Goal: Task Accomplishment & Management: Use online tool/utility

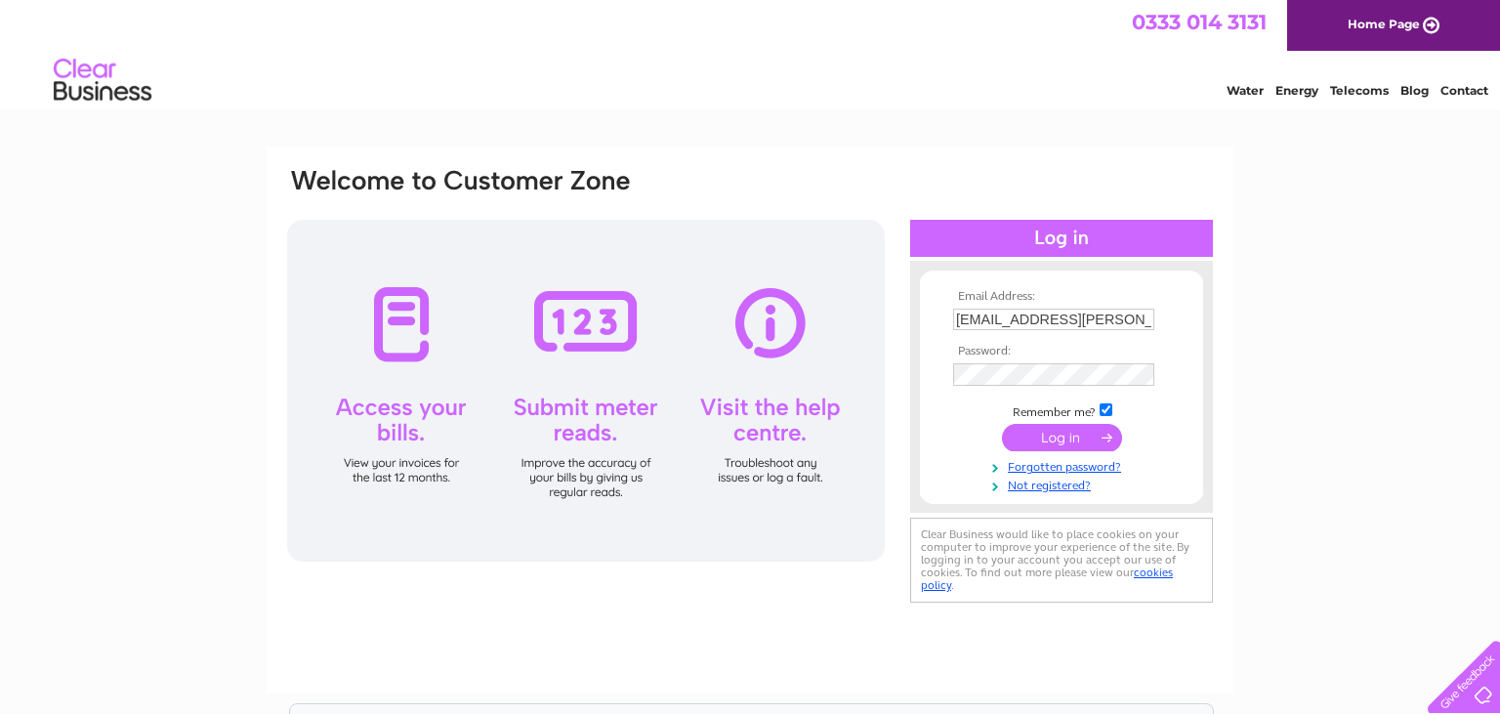
click at [1034, 436] on input "submit" at bounding box center [1062, 437] width 120 height 27
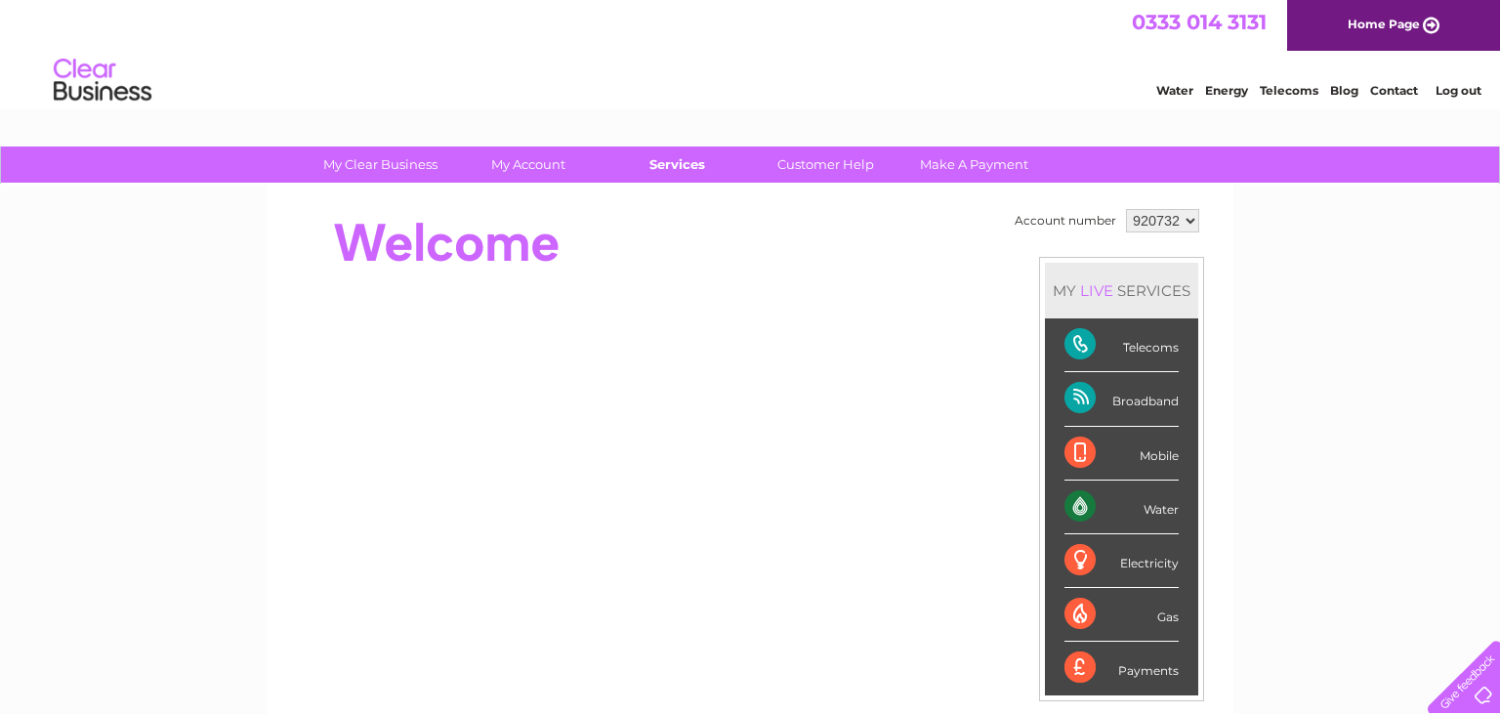
click at [657, 165] on link "Services" at bounding box center [677, 164] width 161 height 36
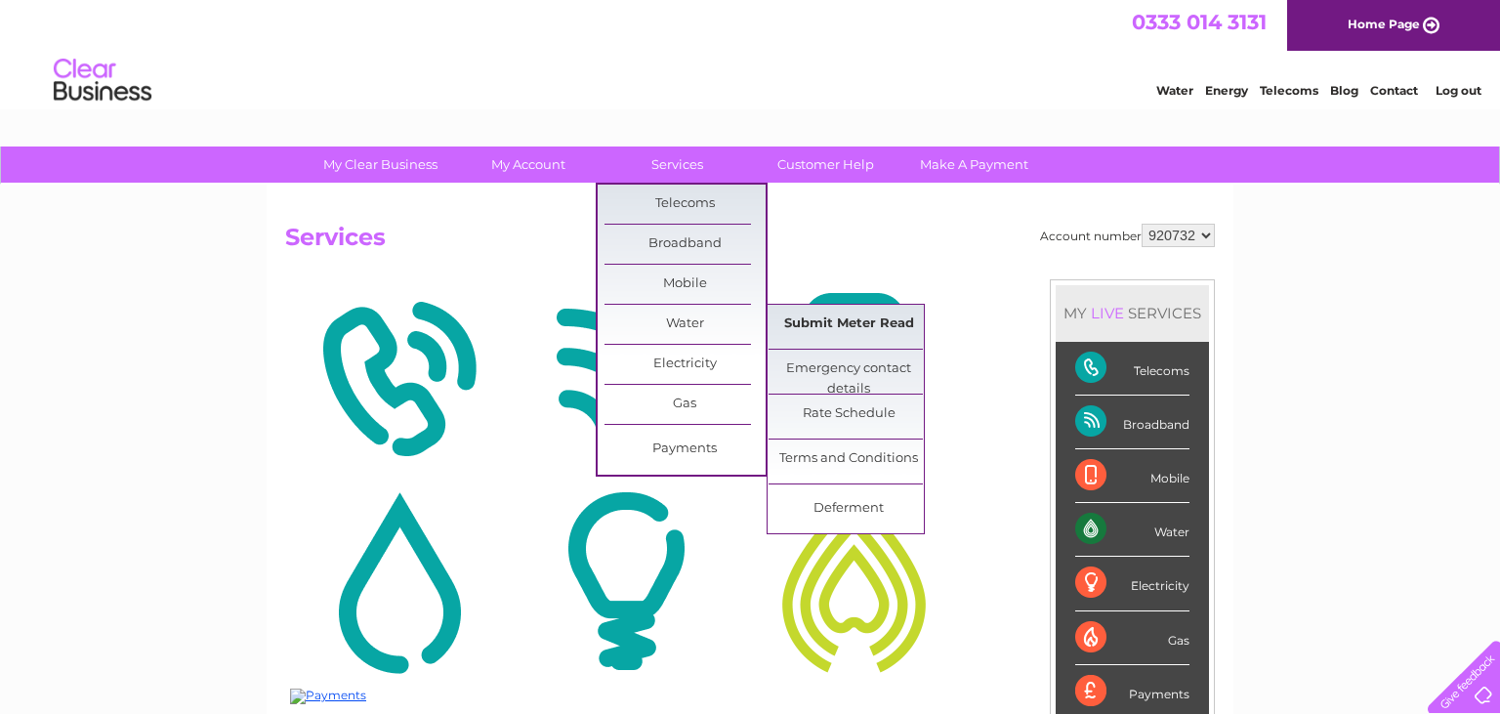
click at [814, 334] on link "Submit Meter Read" at bounding box center [849, 324] width 161 height 39
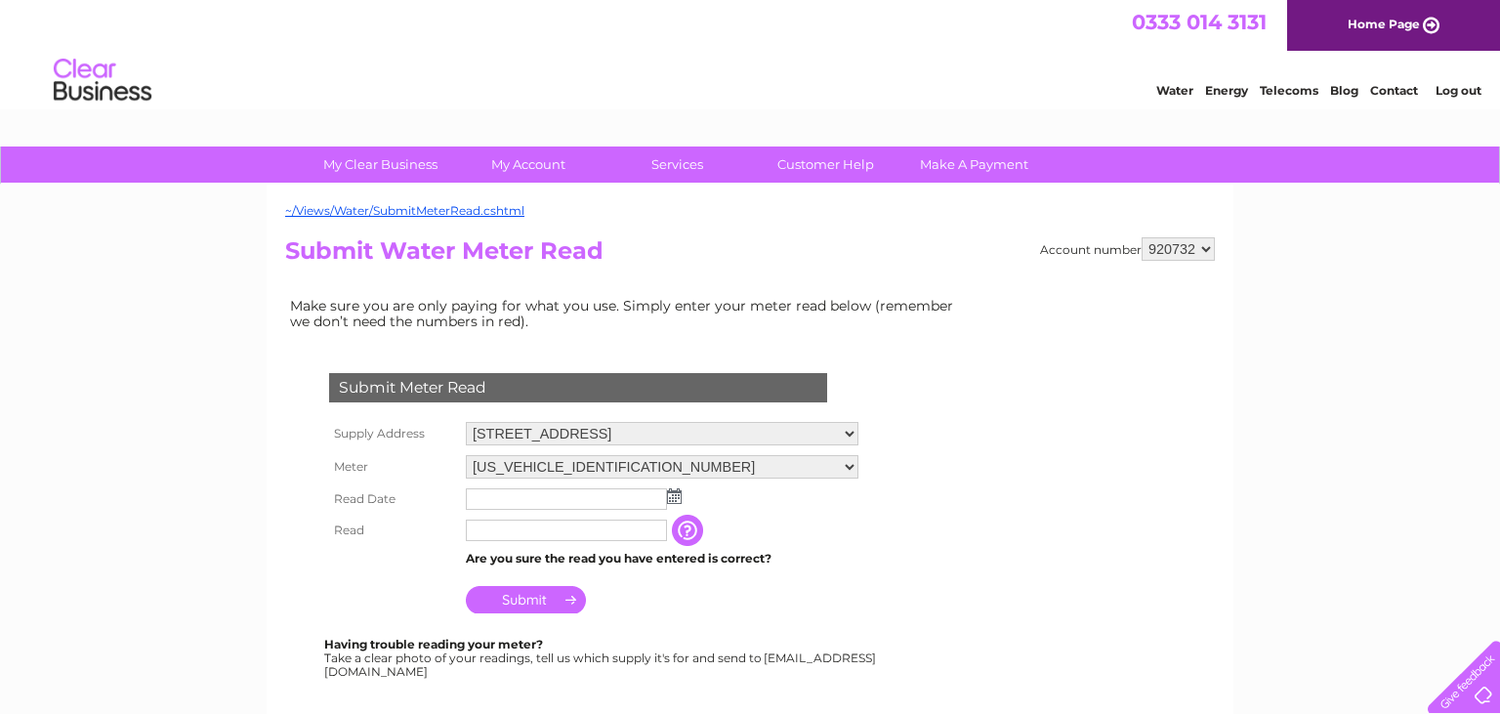
click at [674, 498] on img at bounding box center [674, 496] width 15 height 16
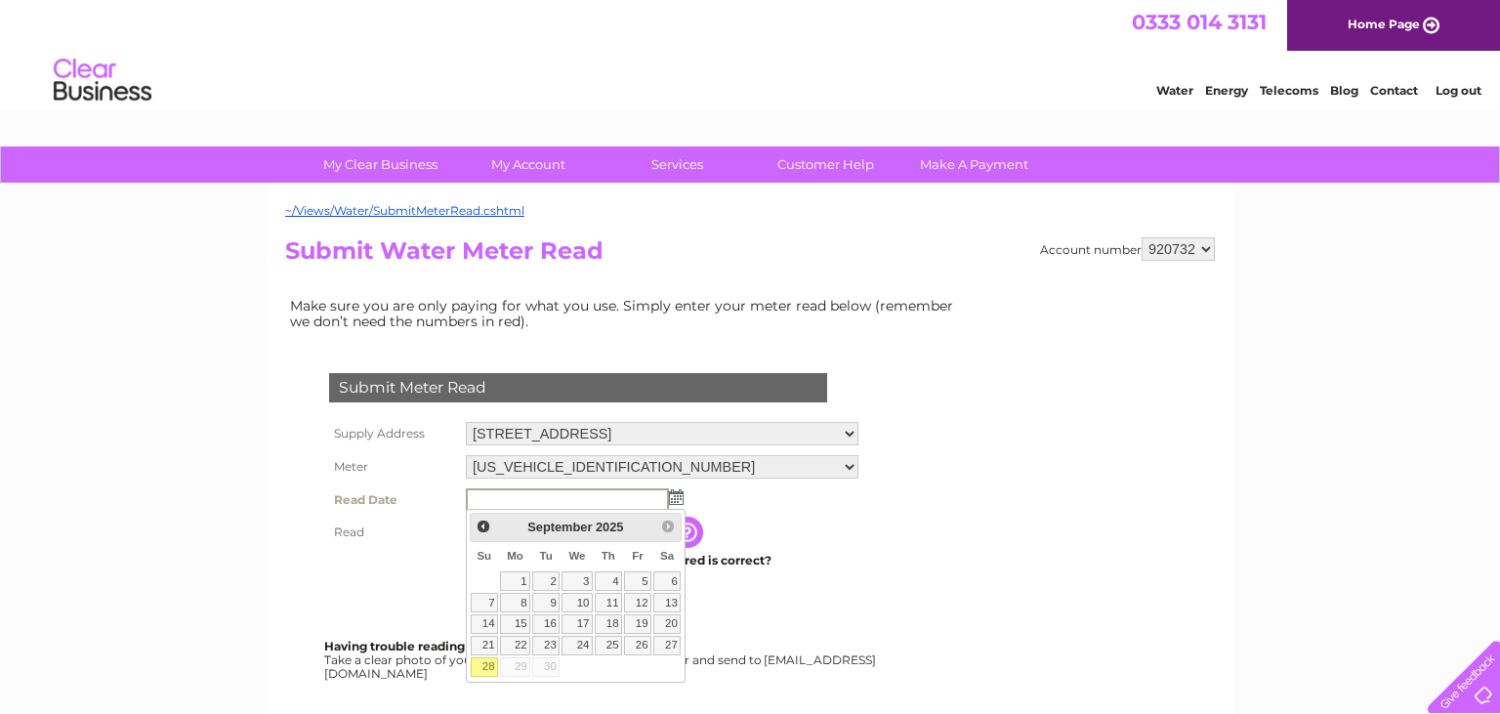
click at [673, 650] on link "27" at bounding box center [666, 646] width 27 height 20
type input "2025/09/27"
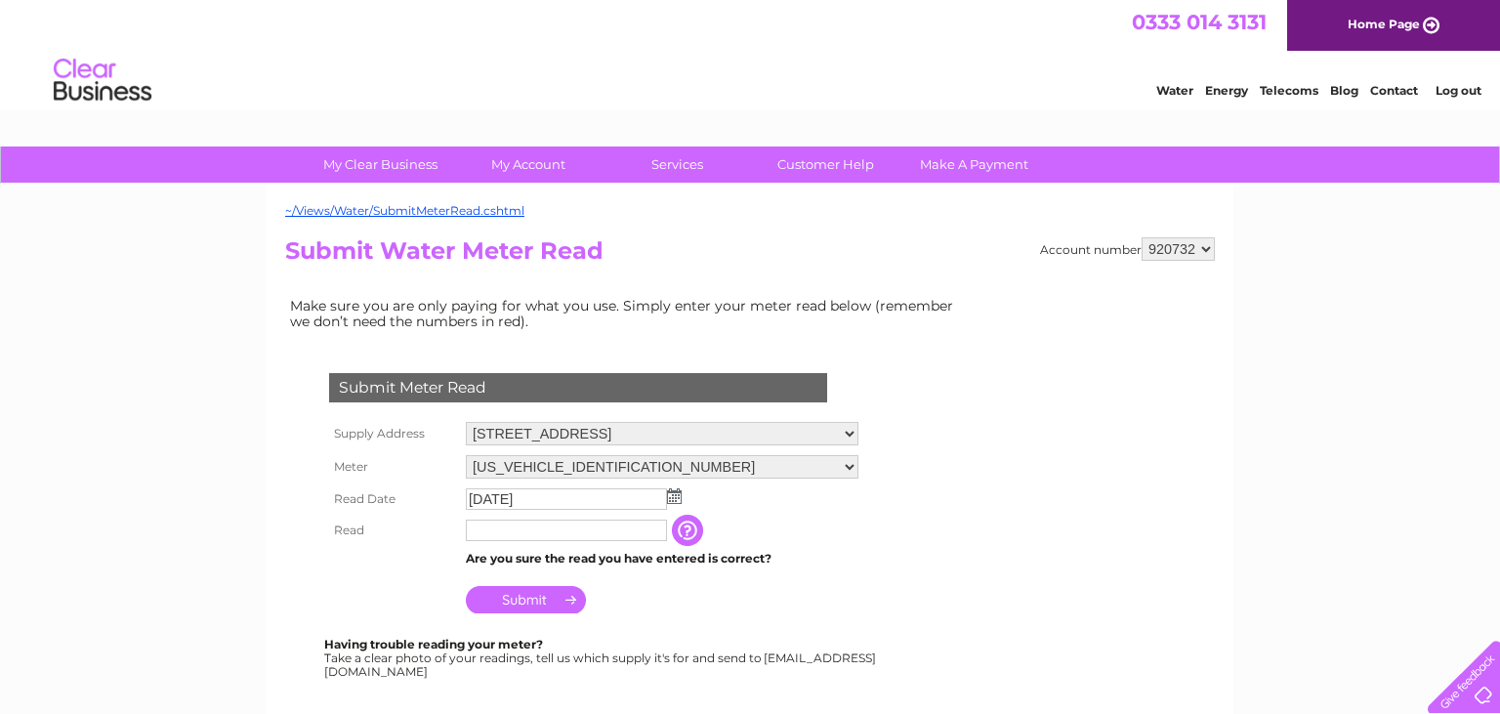
click at [583, 525] on input "text" at bounding box center [566, 530] width 201 height 21
type input "00669"
click at [536, 603] on input "Submit" at bounding box center [526, 601] width 120 height 27
